Goal: Information Seeking & Learning: Learn about a topic

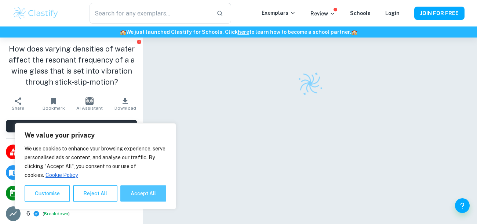
click at [151, 191] on button "Accept All" at bounding box center [143, 193] width 46 height 16
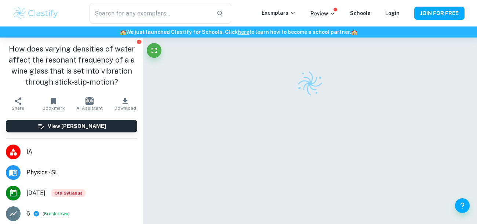
checkbox input "true"
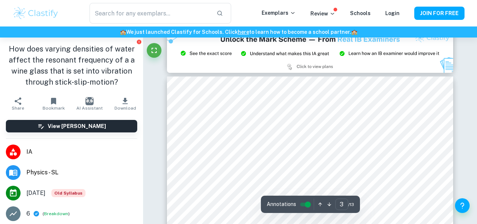
scroll to position [778, 0]
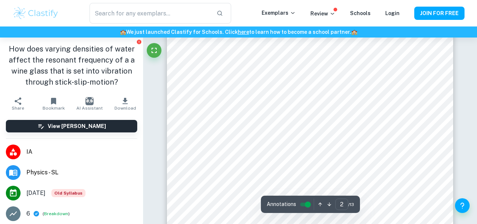
type input "1"
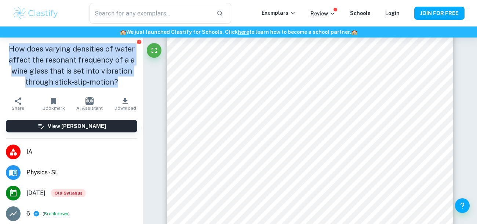
drag, startPoint x: 9, startPoint y: 47, endPoint x: 116, endPoint y: 81, distance: 112.2
click at [116, 81] on h1 "How does varying densities of water affect the resonant frequency of a a wine g…" at bounding box center [71, 65] width 131 height 44
copy h1 "How does varying densities of water affect the resonant frequency of a a wine g…"
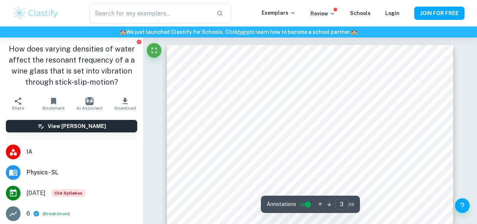
type input "1"
